Goal: Task Accomplishment & Management: Manage account settings

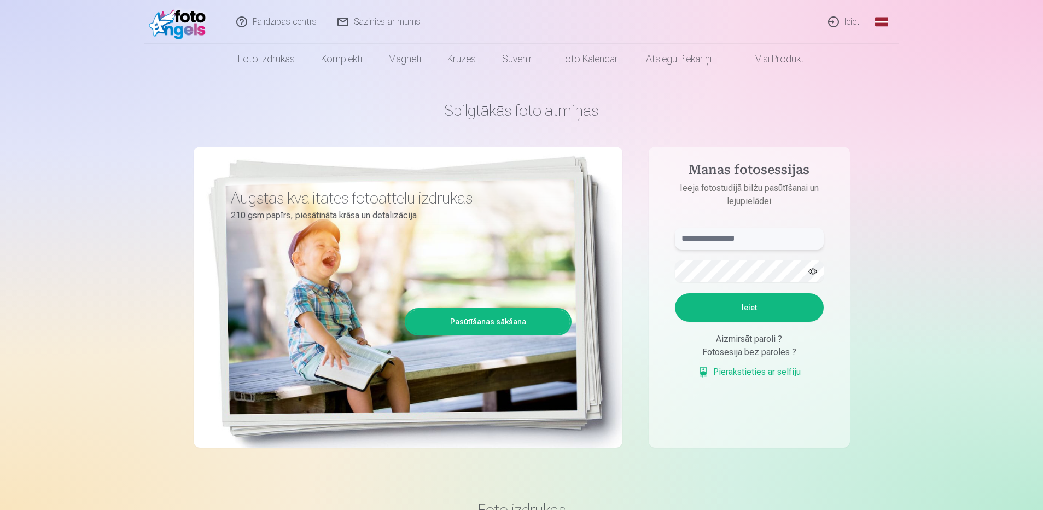
click at [739, 238] on input "text" at bounding box center [749, 239] width 149 height 22
type input "**********"
click at [726, 299] on button "Ieiet" at bounding box center [749, 307] width 149 height 28
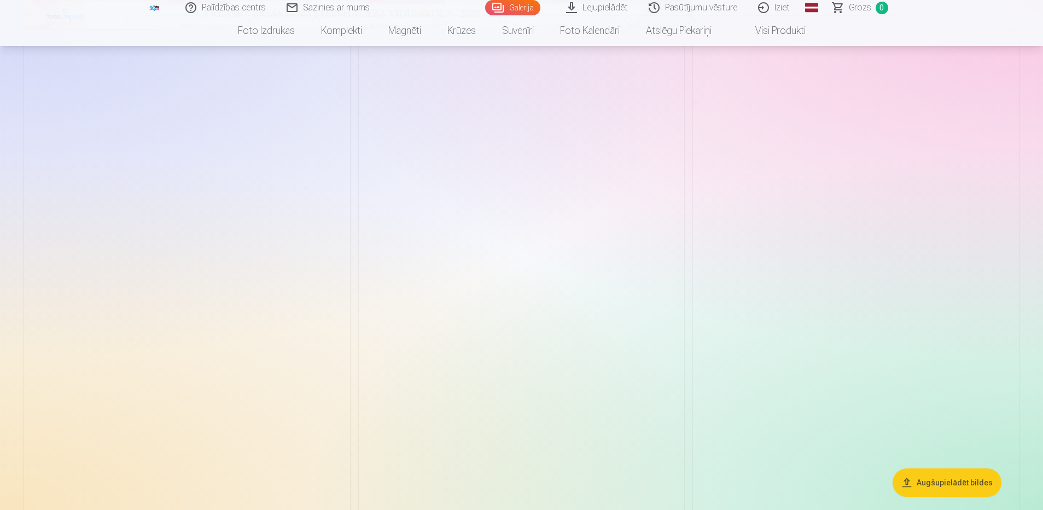
scroll to position [711, 0]
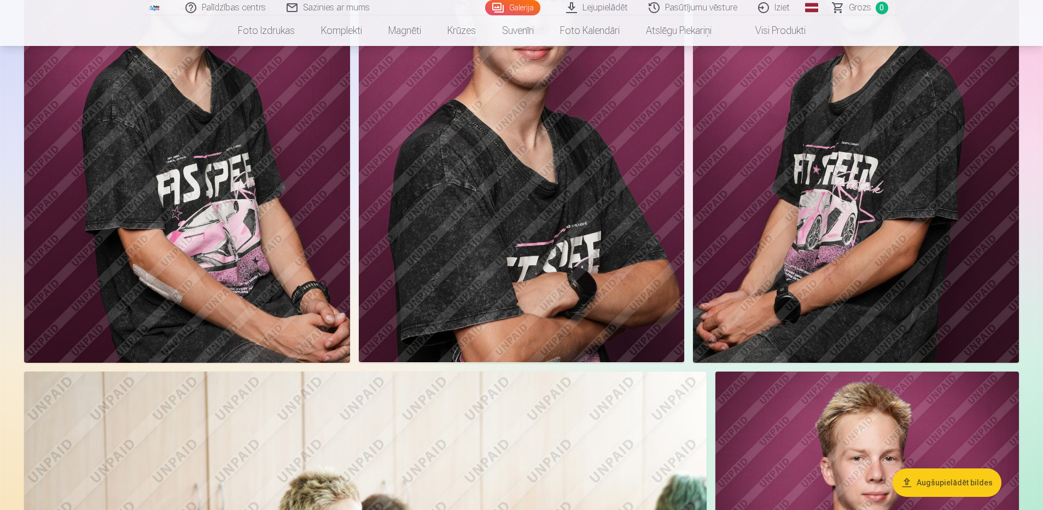
click at [951, 472] on button "Augšupielādēt bildes" at bounding box center [947, 482] width 109 height 28
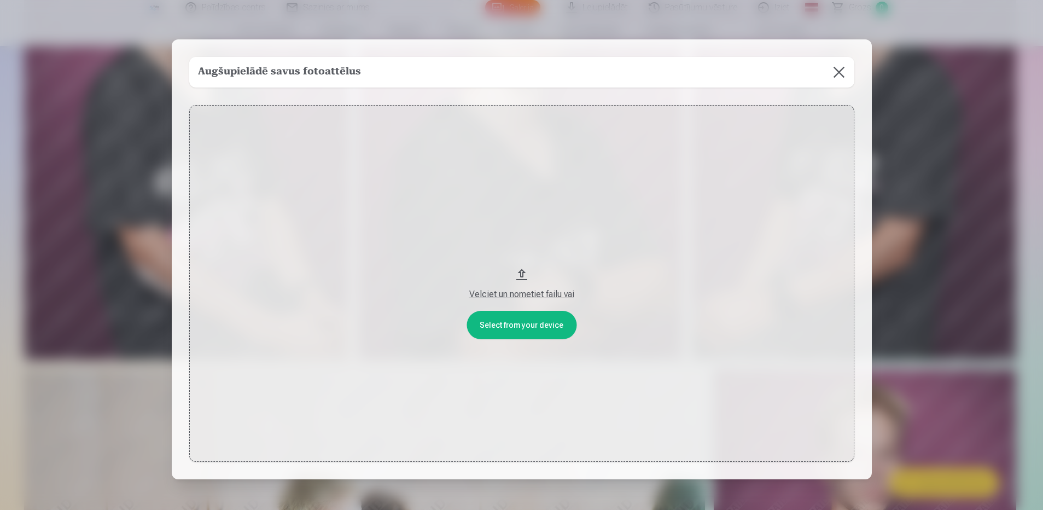
scroll to position [712, 0]
click at [838, 77] on button at bounding box center [840, 72] width 31 height 31
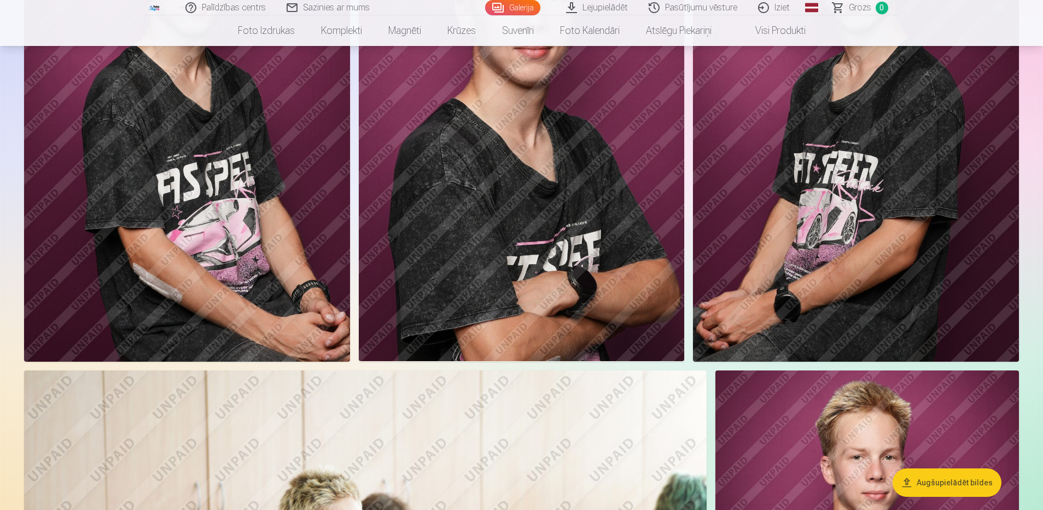
click at [942, 485] on button "Augšupielādēt bildes" at bounding box center [947, 482] width 109 height 28
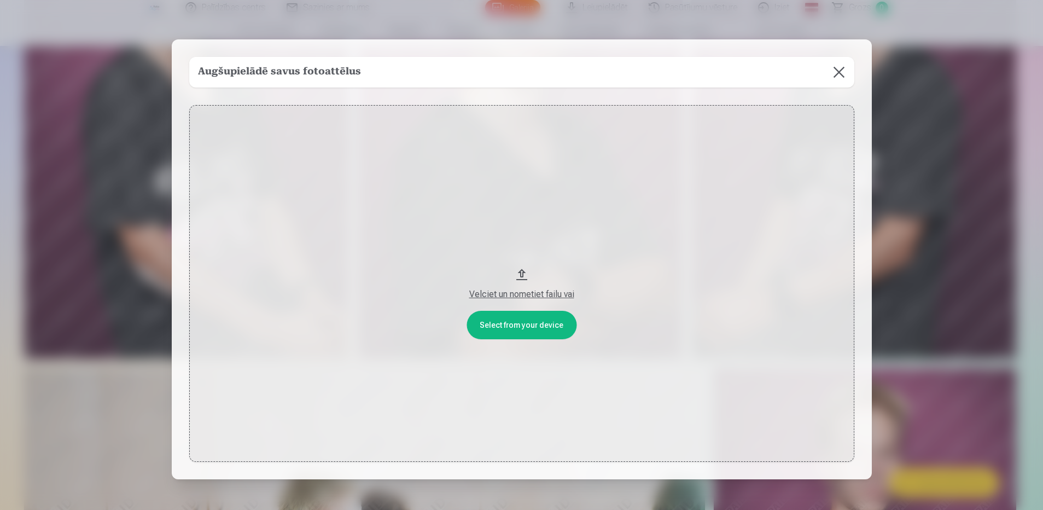
scroll to position [713, 0]
click at [841, 73] on button at bounding box center [840, 72] width 31 height 31
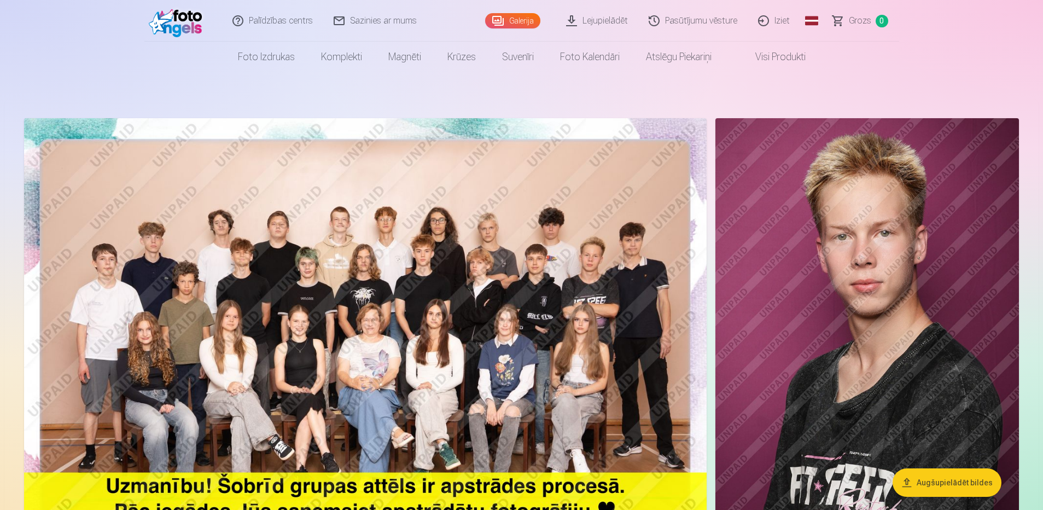
scroll to position [0, 0]
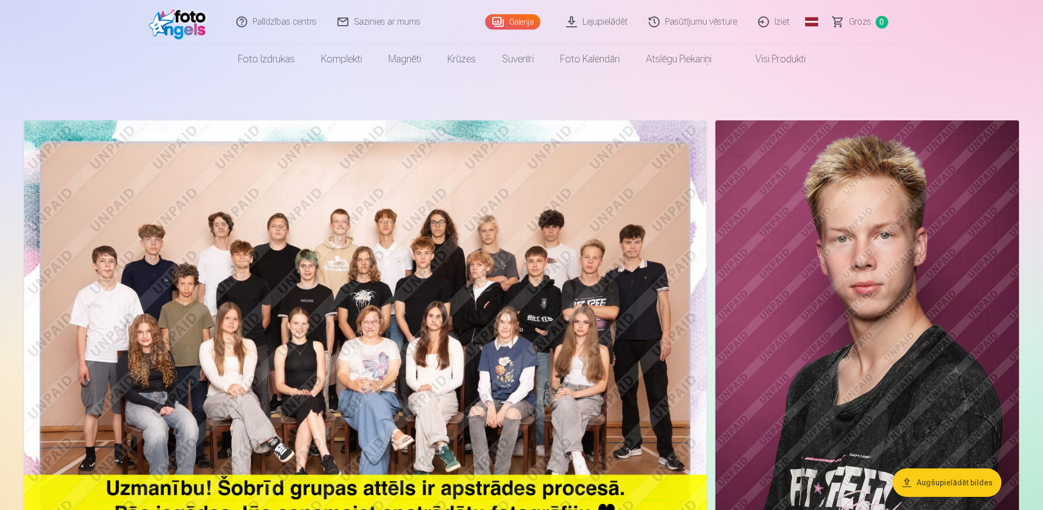
click at [797, 24] on link "Iziet" at bounding box center [774, 22] width 53 height 44
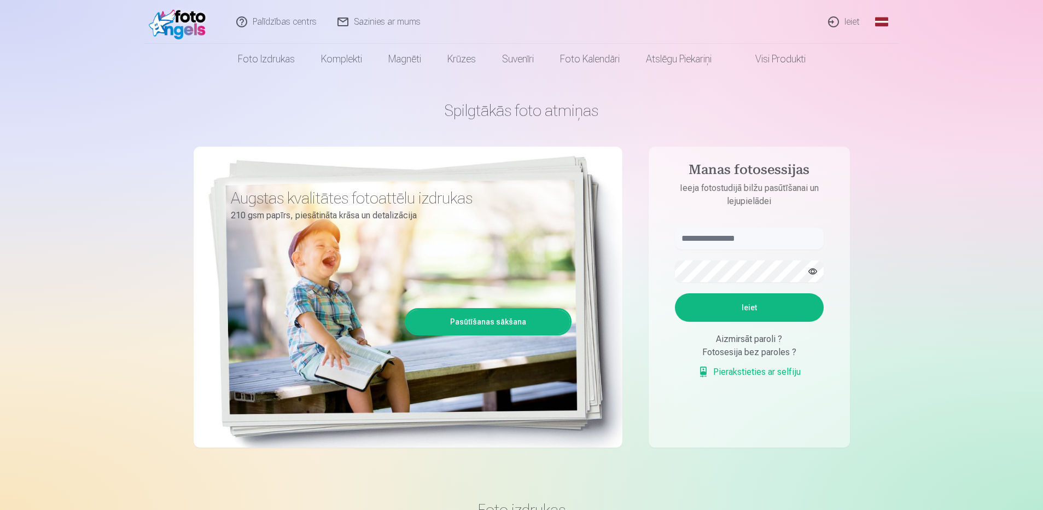
click at [853, 27] on link "Ieiet" at bounding box center [844, 22] width 53 height 44
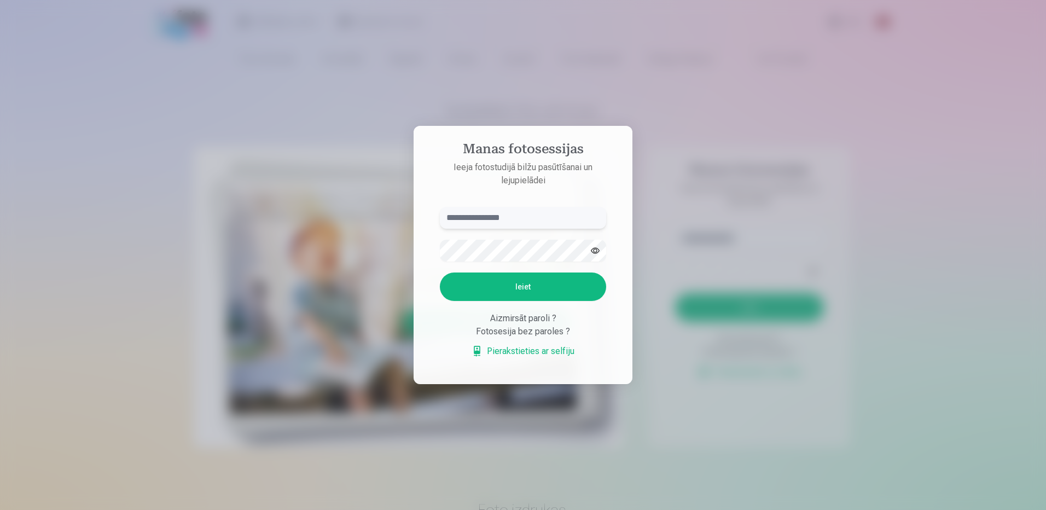
click at [549, 219] on input "text" at bounding box center [523, 218] width 166 height 22
click at [405, 509] on div "Manas fotosessijas Ieeja fotostudijā bilžu pasūtīšanai un lejupielādei Ieiet Ai…" at bounding box center [521, 510] width 1043 height 0
click at [508, 219] on input "text" at bounding box center [523, 218] width 166 height 22
type input "*"
type input "**********"
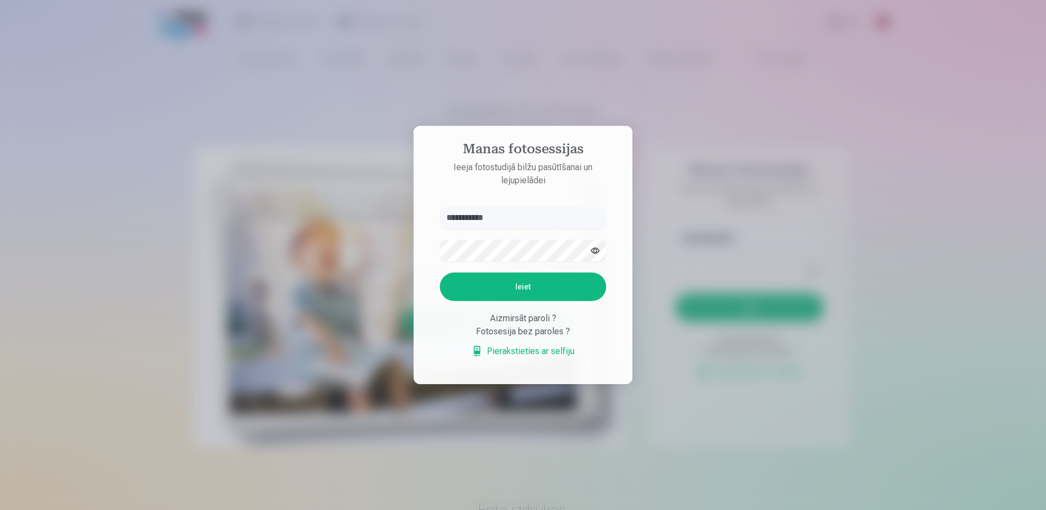
click at [527, 289] on button "Ieiet" at bounding box center [523, 286] width 166 height 28
